Goal: Task Accomplishment & Management: Use online tool/utility

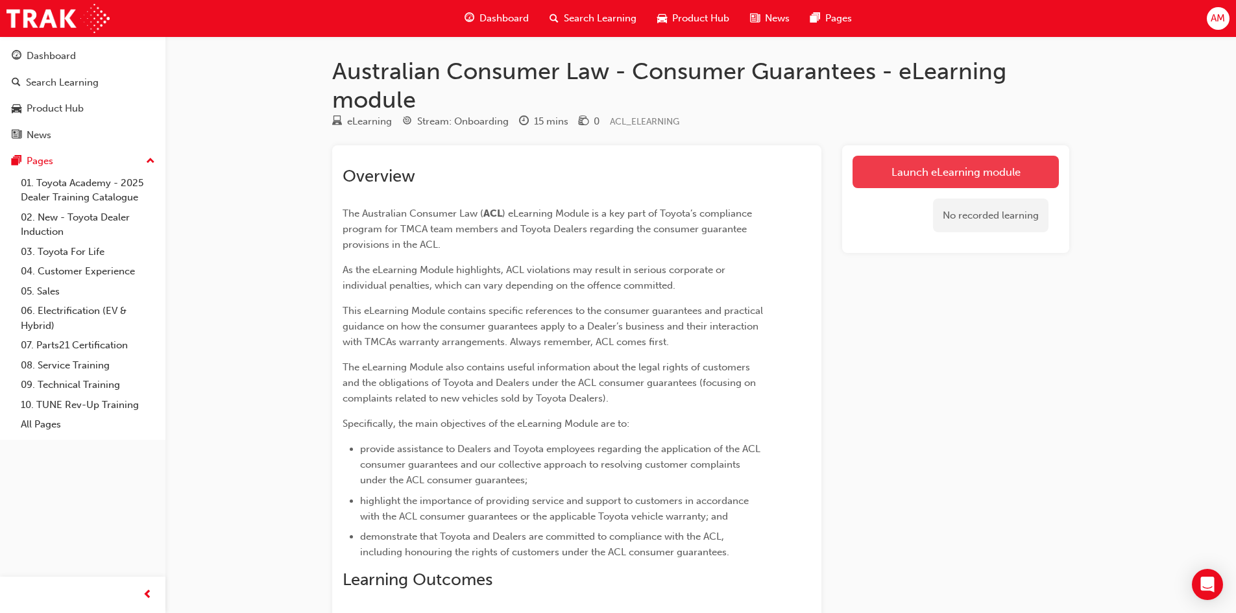
click at [971, 167] on link "Launch eLearning module" at bounding box center [956, 172] width 206 height 32
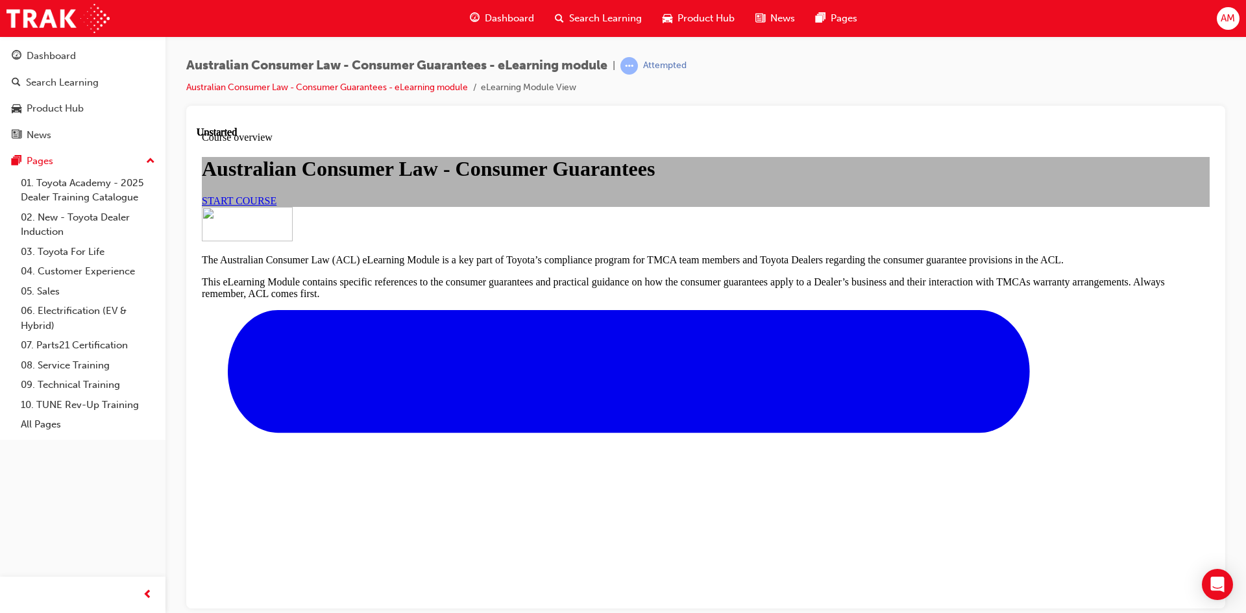
click at [276, 206] on link "START COURSE" at bounding box center [239, 200] width 75 height 11
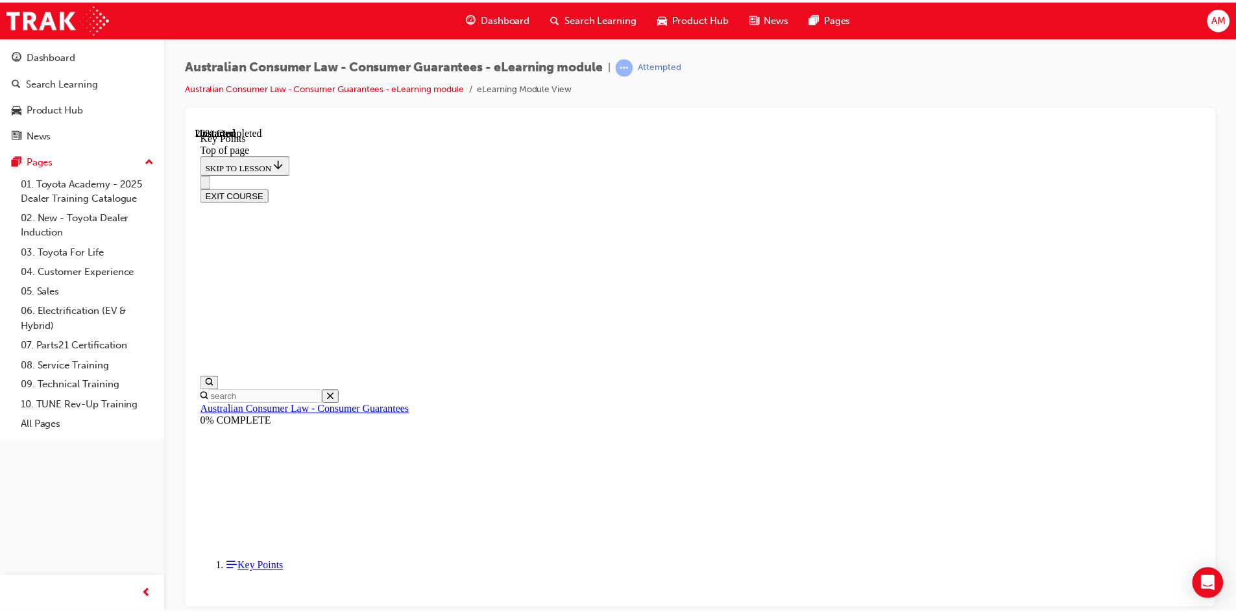
scroll to position [40, 0]
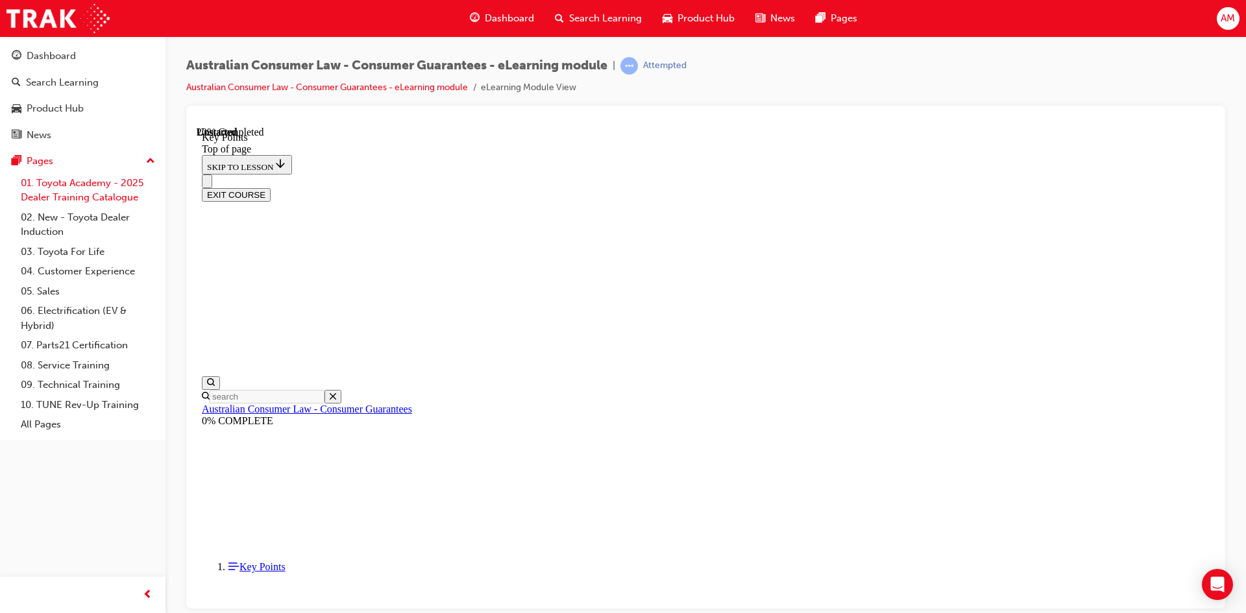
click at [86, 188] on link "01. Toyota Academy - 2025 Dealer Training Catalogue" at bounding box center [88, 190] width 145 height 34
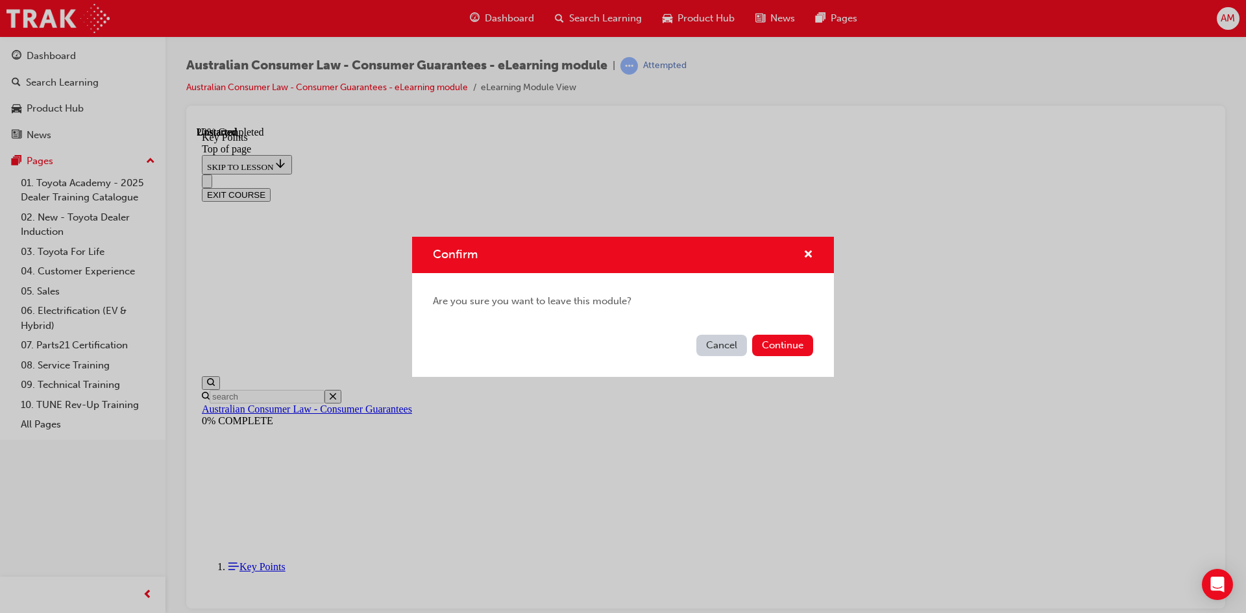
click at [773, 334] on div "Cancel Continue" at bounding box center [623, 353] width 422 height 47
click at [774, 343] on button "Continue" at bounding box center [782, 345] width 61 height 21
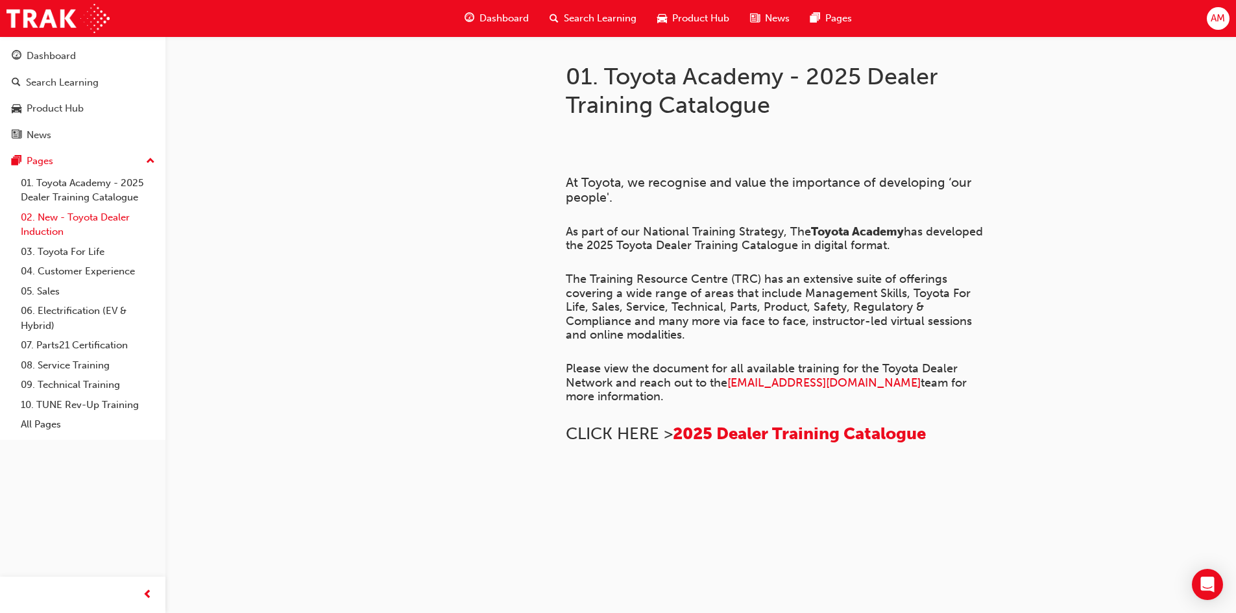
click at [66, 218] on link "02. New - Toyota Dealer Induction" at bounding box center [88, 225] width 145 height 34
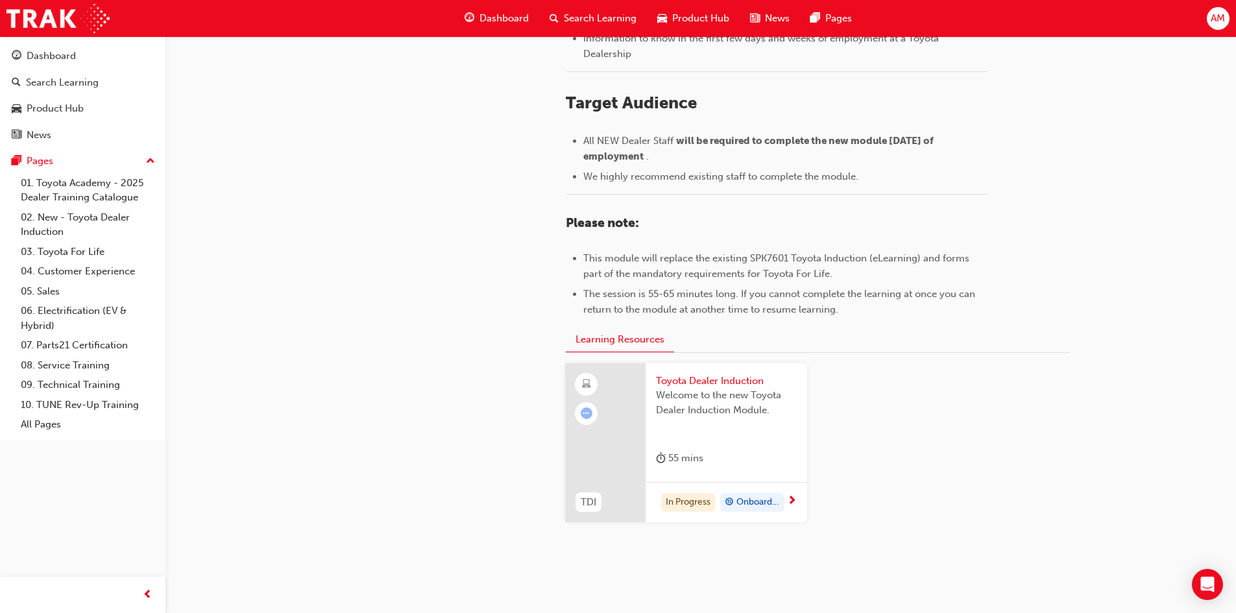
scroll to position [549, 0]
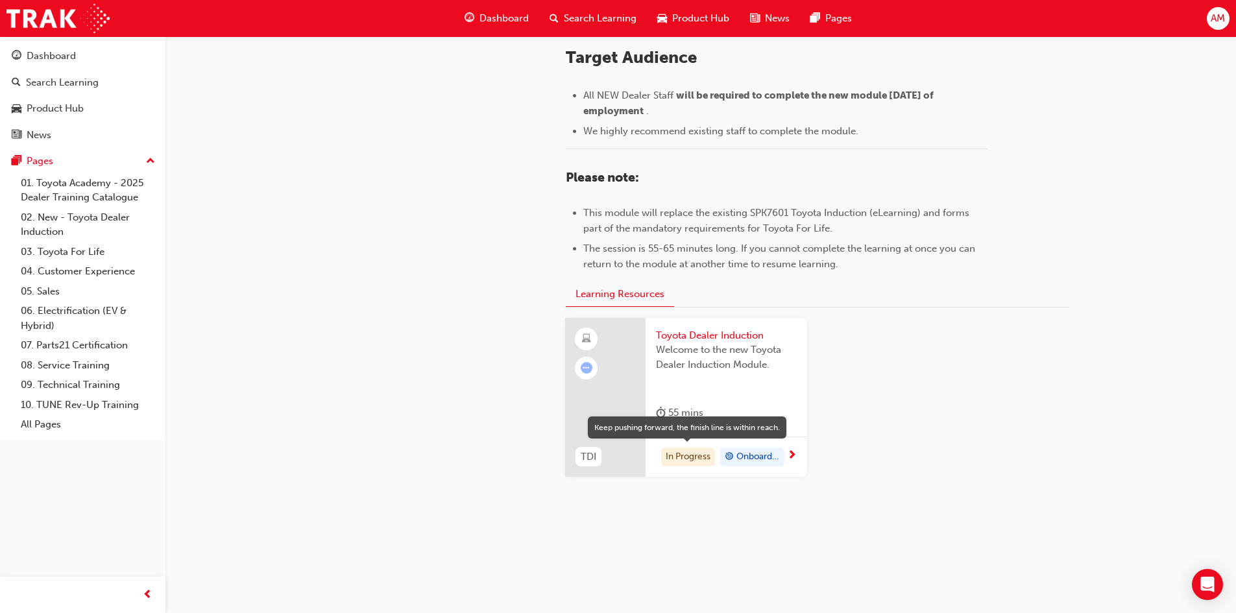
click at [681, 459] on div "In Progress" at bounding box center [688, 457] width 54 height 19
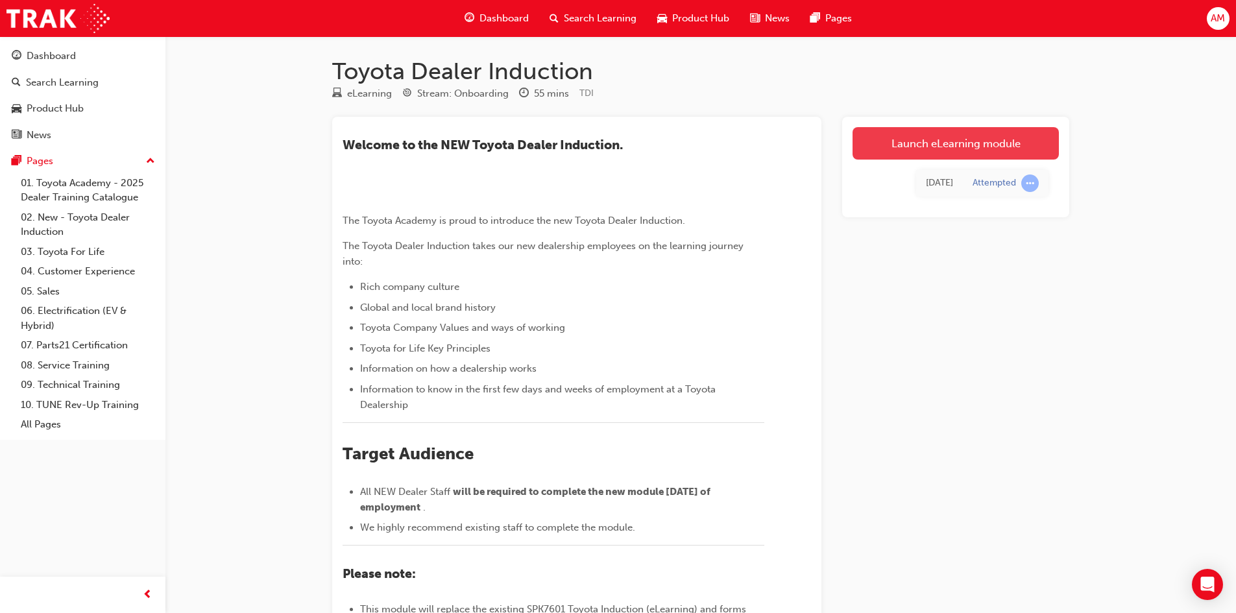
click at [990, 144] on link "Launch eLearning module" at bounding box center [956, 143] width 206 height 32
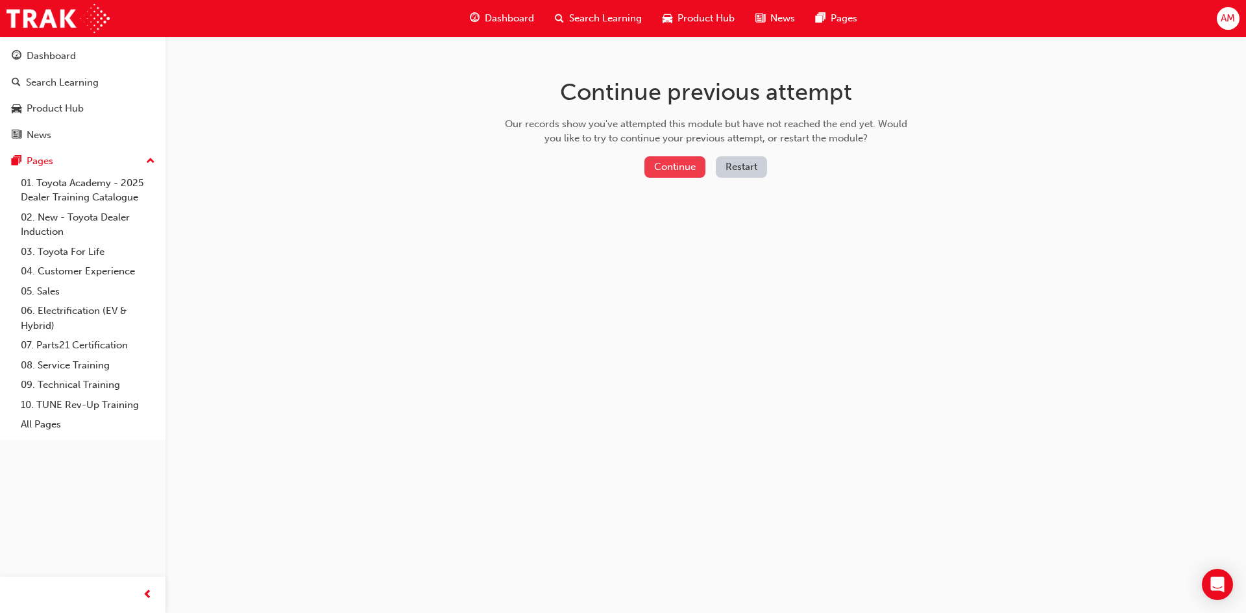
click at [686, 169] on button "Continue" at bounding box center [674, 166] width 61 height 21
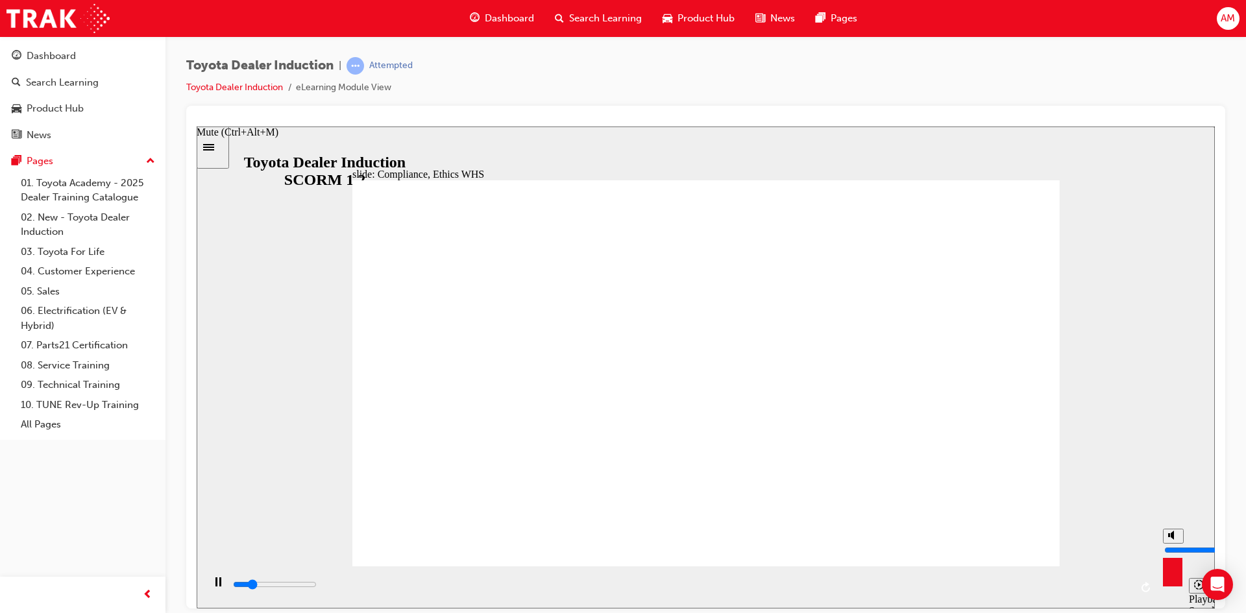
type input "7200"
type input "9"
type input "7300"
type input "10"
type input "7900"
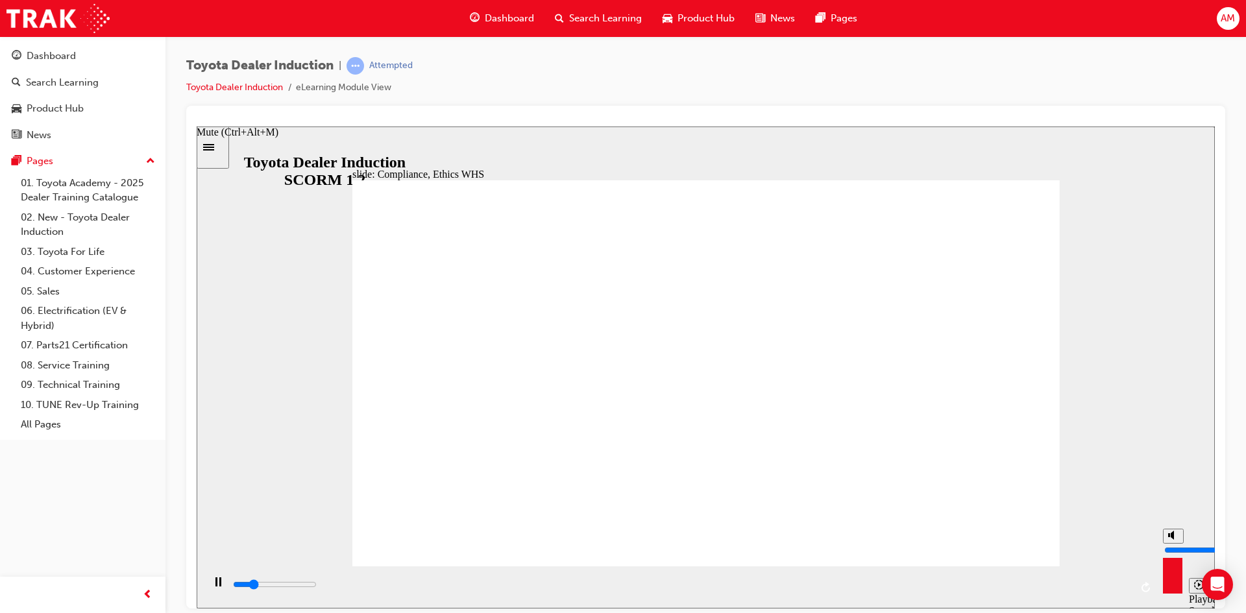
drag, startPoint x: 1173, startPoint y: 537, endPoint x: 1175, endPoint y: 525, distance: 11.8
type input "10"
click at [1175, 544] on input "volume" at bounding box center [1206, 549] width 84 height 10
type input "6300"
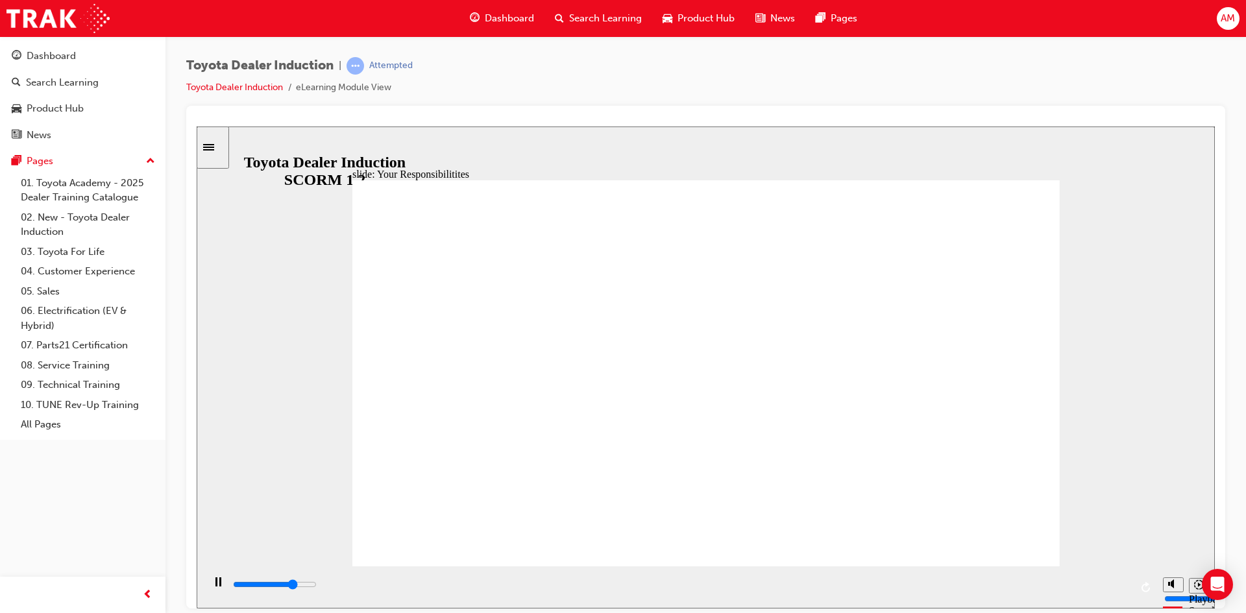
checkbox input "true"
type input "8400"
checkbox input "true"
type input "8400"
checkbox input "true"
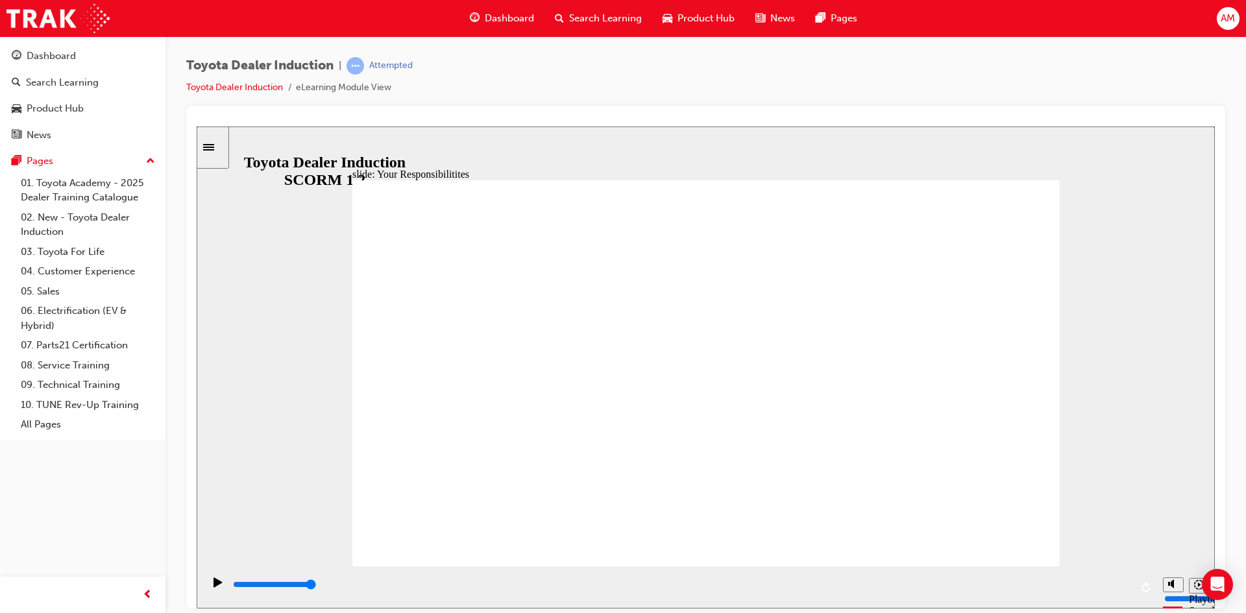
checkbox input "true"
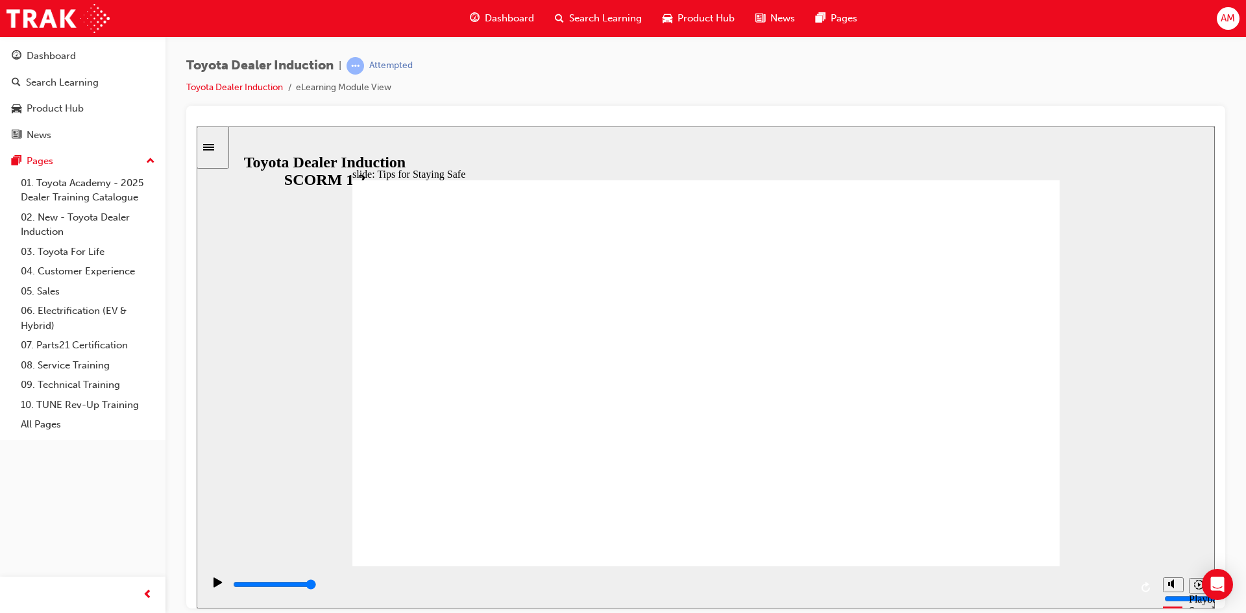
type input "5000"
checkbox input "true"
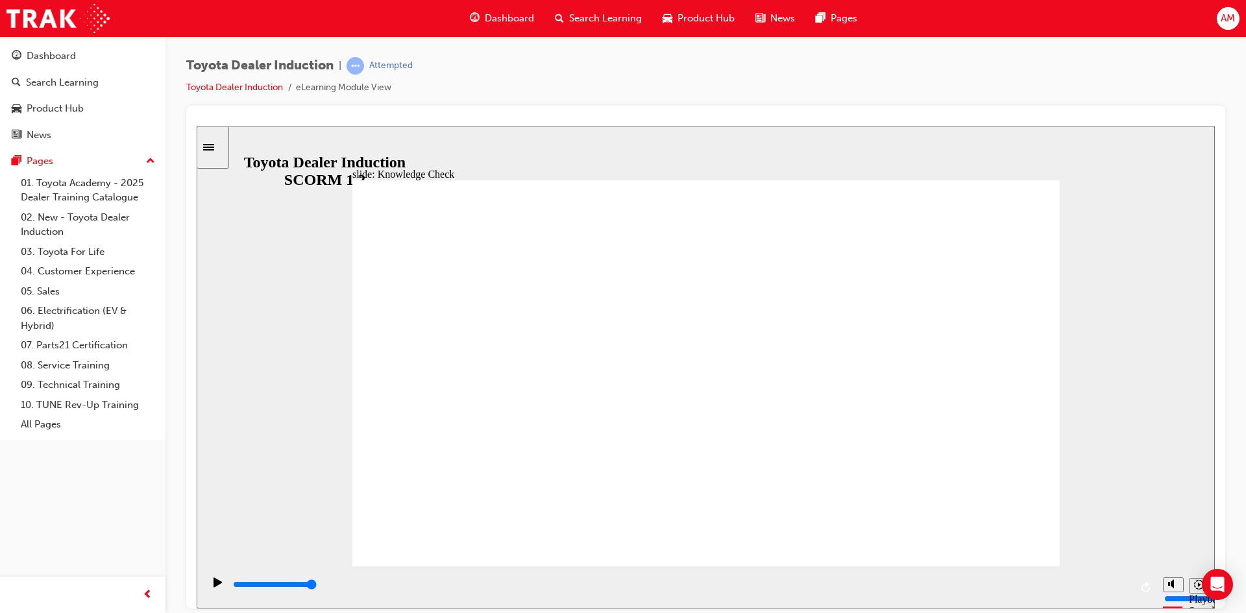
checkbox input "true"
type input "5000"
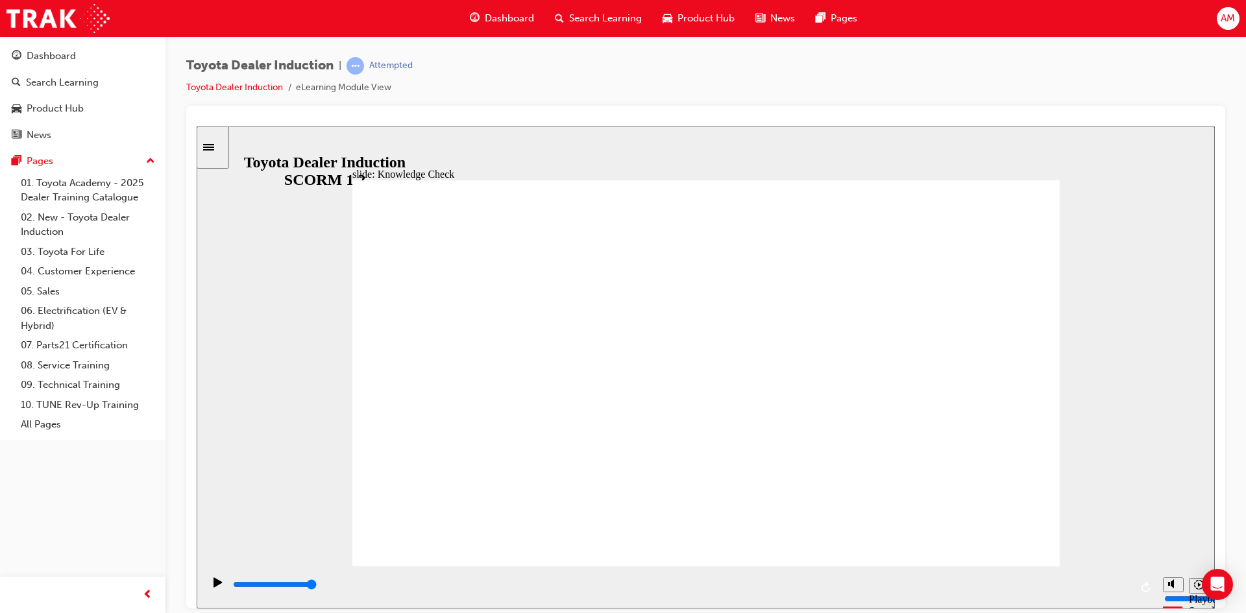
radio input "true"
type input "5000"
checkbox input "true"
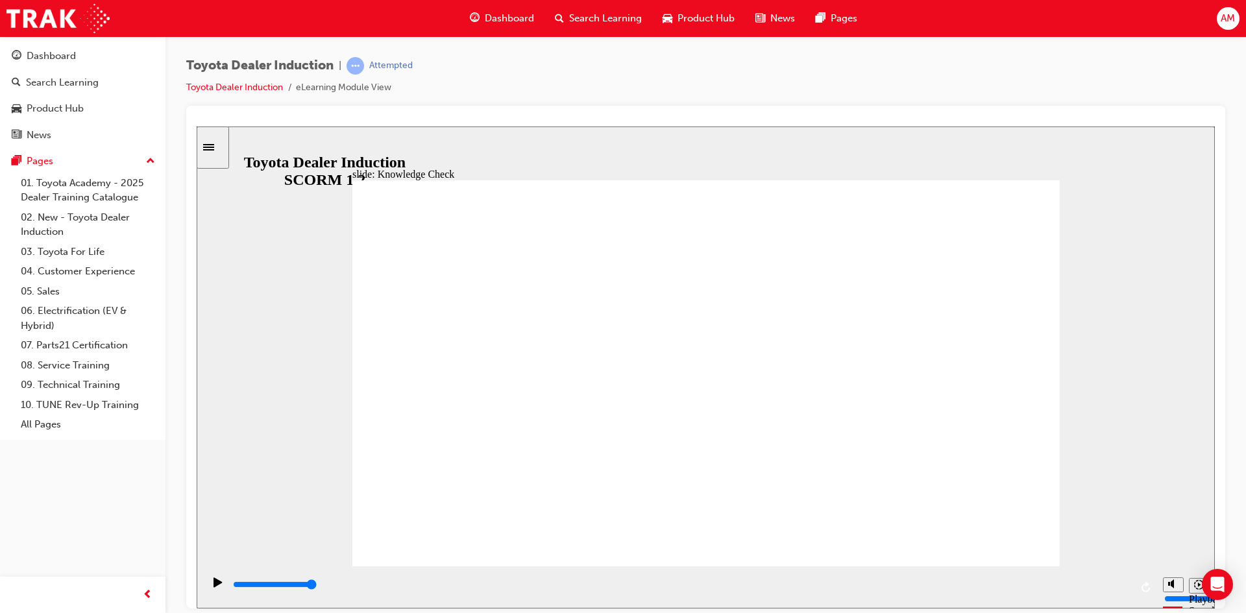
checkbox input "true"
type input "3300"
checkbox input "true"
type input "4000"
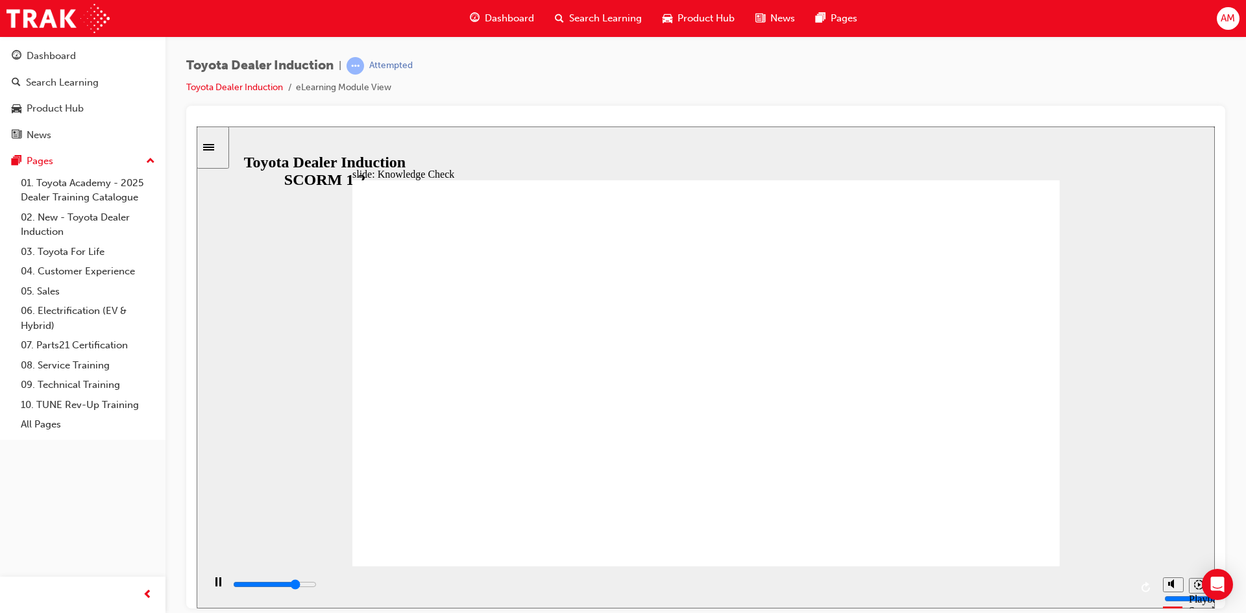
checkbox input "true"
type input "4800"
checkbox input "true"
type input "5000"
checkbox input "true"
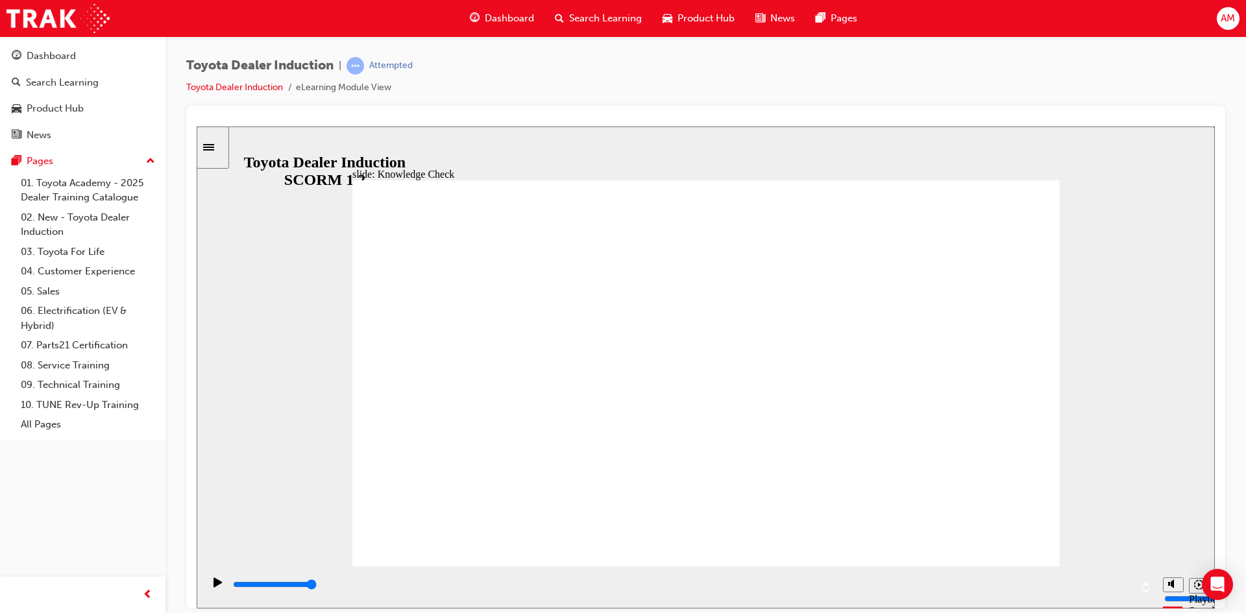
type input "9900"
click at [84, 193] on link "01. Toyota Academy - 2025 Dealer Training Catalogue" at bounding box center [88, 190] width 145 height 34
